Goal: Transaction & Acquisition: Obtain resource

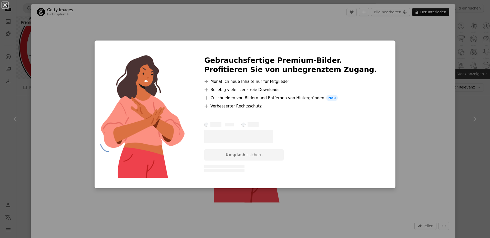
scroll to position [659, 0]
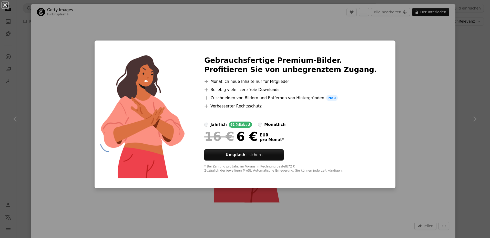
click at [381, 42] on div "An X shape Gebrauchsfertige Premium-Bilder. Profitieren Sie von unbegrenztem Zu…" at bounding box center [245, 119] width 490 height 238
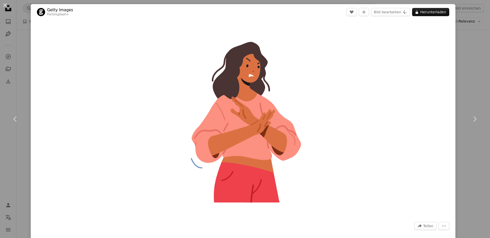
drag, startPoint x: 242, startPoint y: 152, endPoint x: 263, endPoint y: 40, distance: 114.1
click at [263, 40] on img "Dieses Bild heranzoomen" at bounding box center [243, 119] width 193 height 193
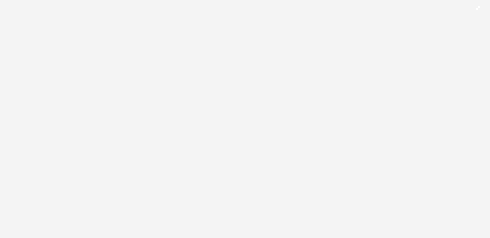
scroll to position [123, 0]
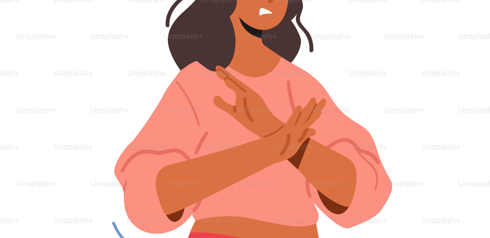
click at [355, 76] on img "Dieses Bild herauszoomen" at bounding box center [245, 122] width 491 height 491
